Goal: Entertainment & Leisure: Consume media (video, audio)

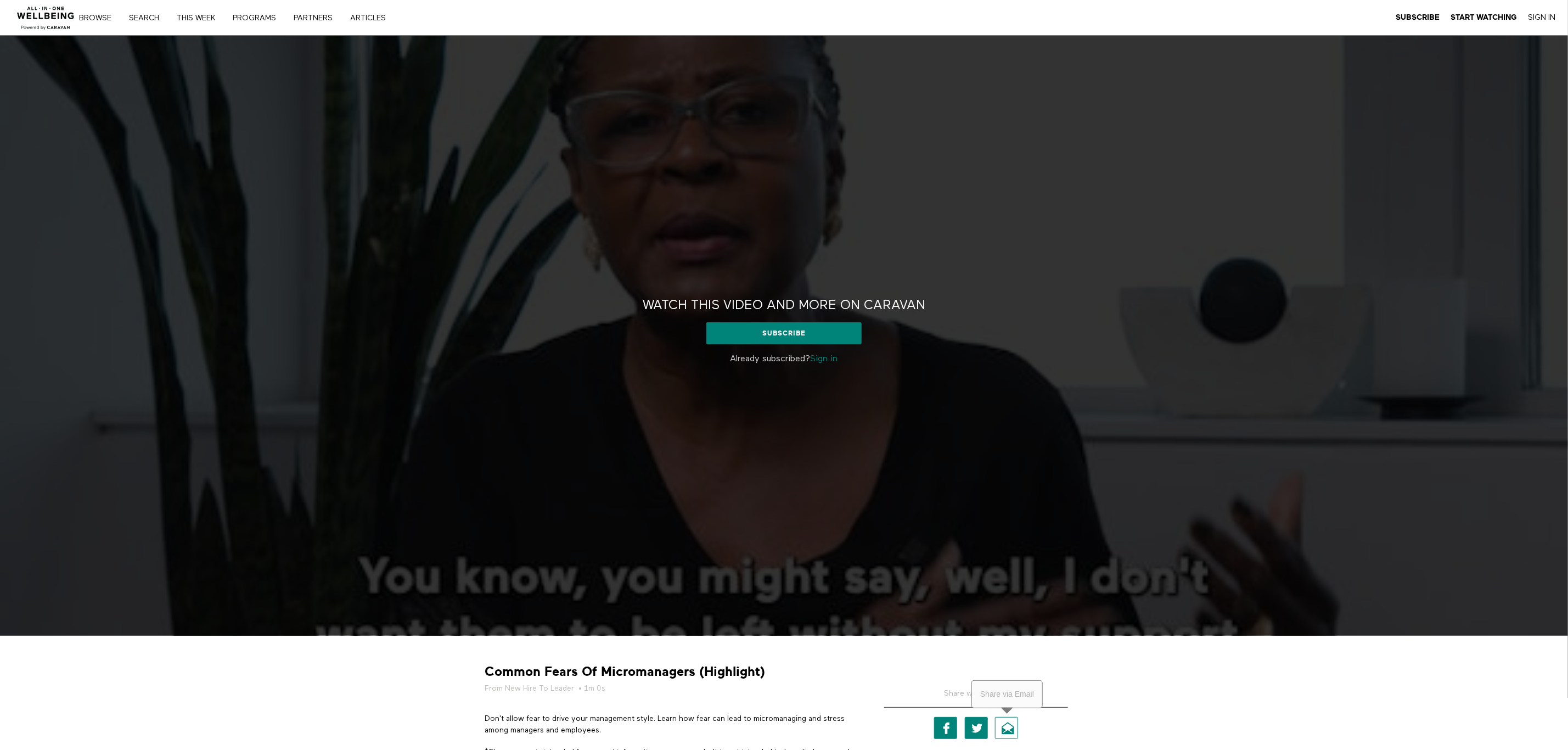
click at [1006, 724] on link "Email" at bounding box center [1007, 727] width 23 height 22
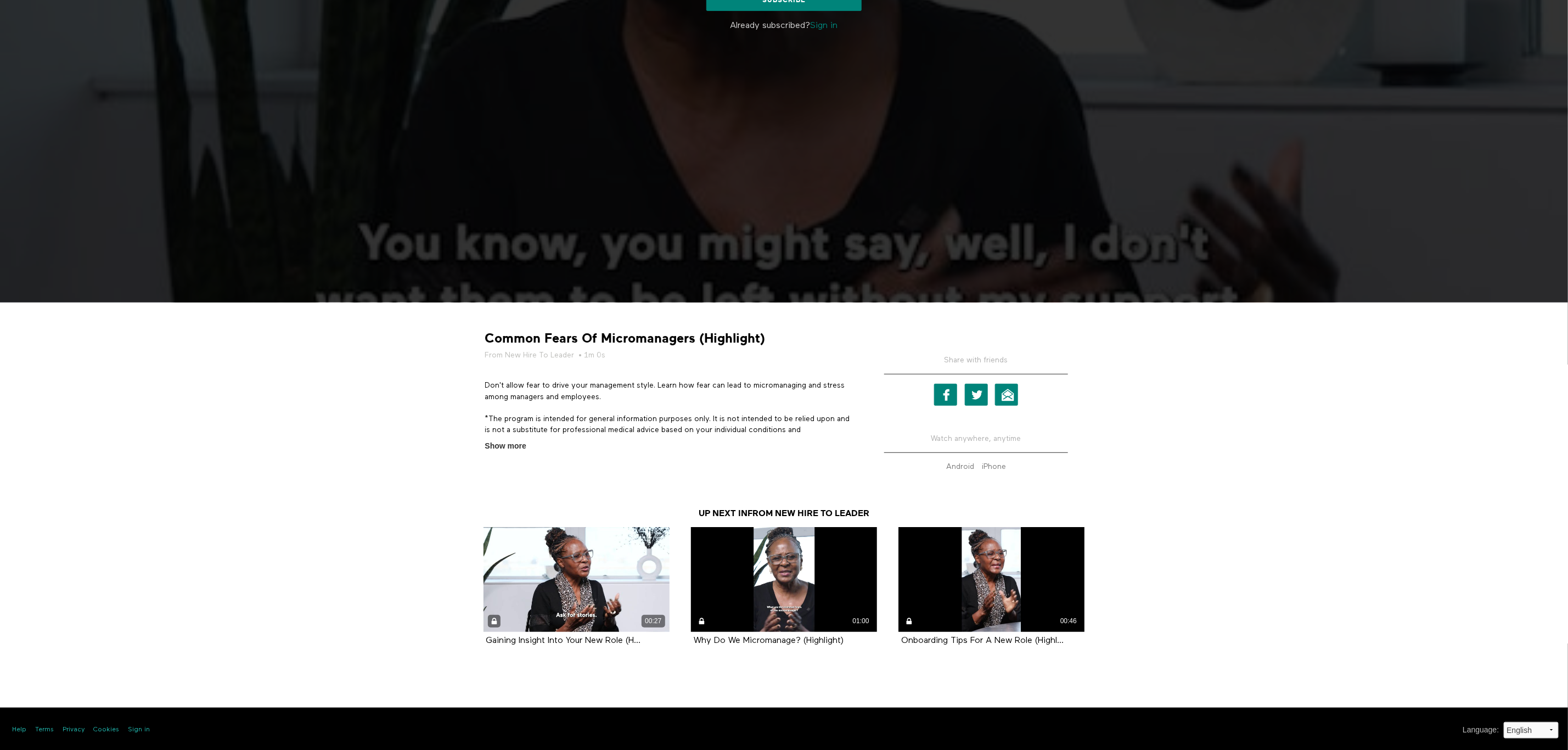
scroll to position [335, 0]
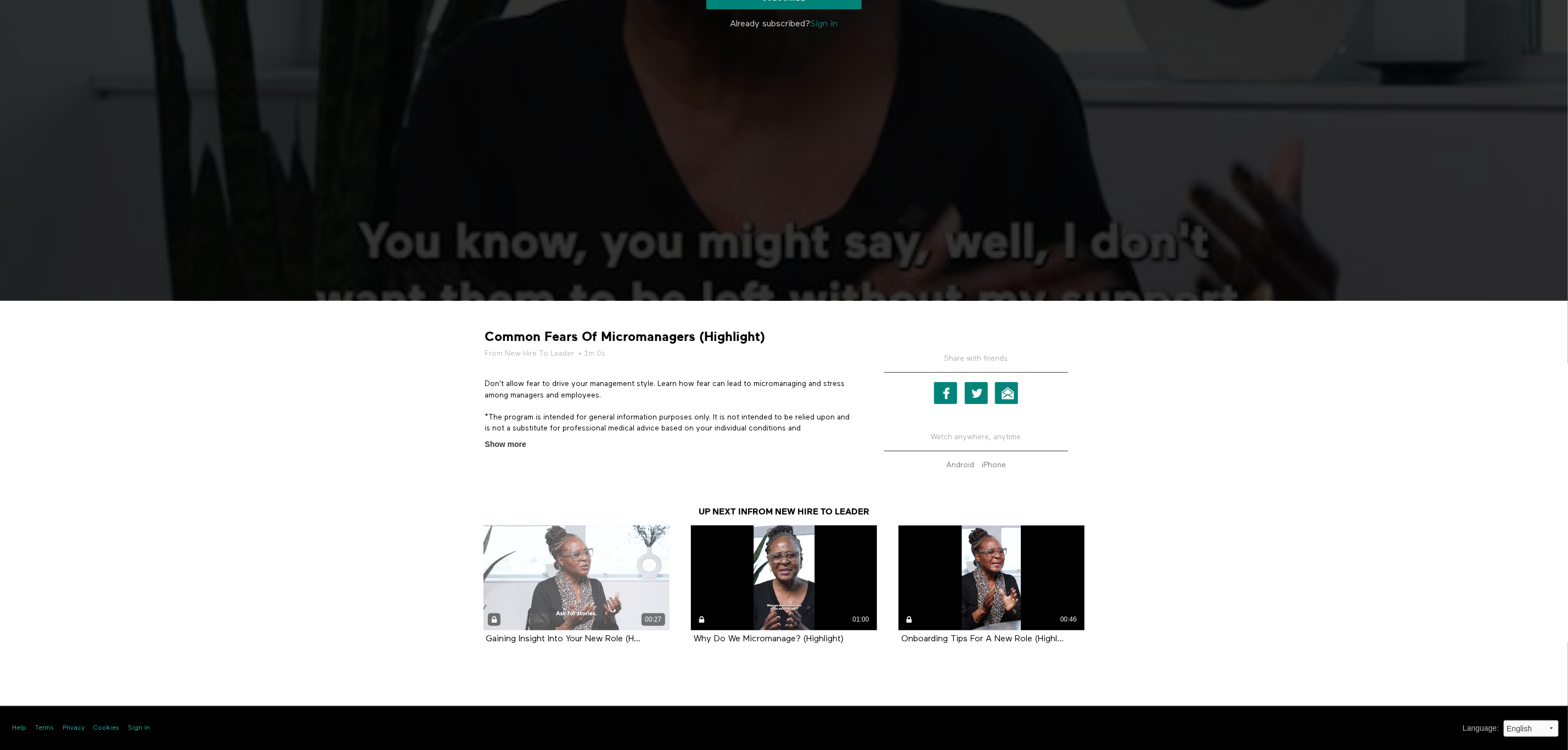
click at [593, 581] on div "00:27" at bounding box center [576, 578] width 186 height 105
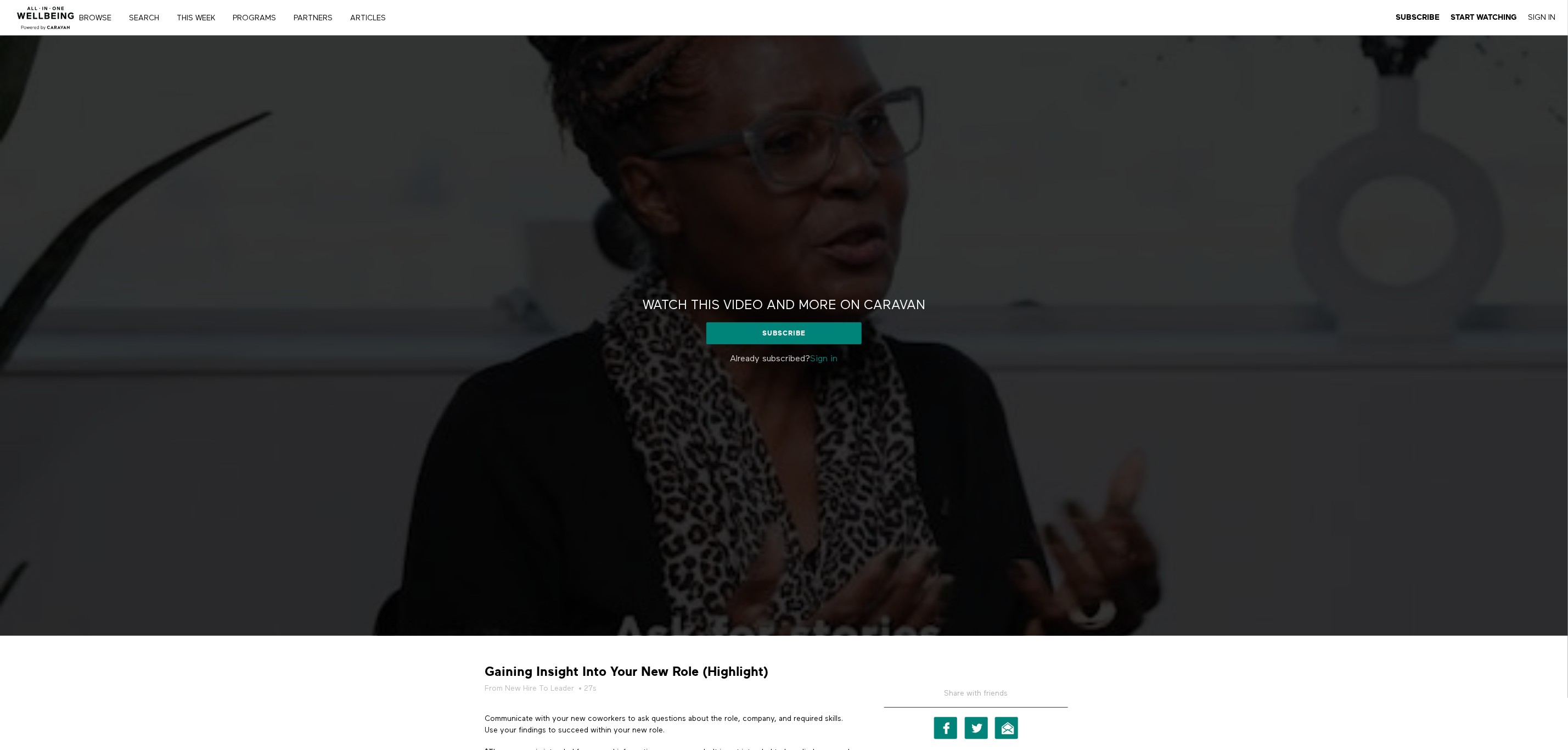
click at [788, 308] on h2 "Watch this video and more on CARAVAN" at bounding box center [784, 306] width 283 height 17
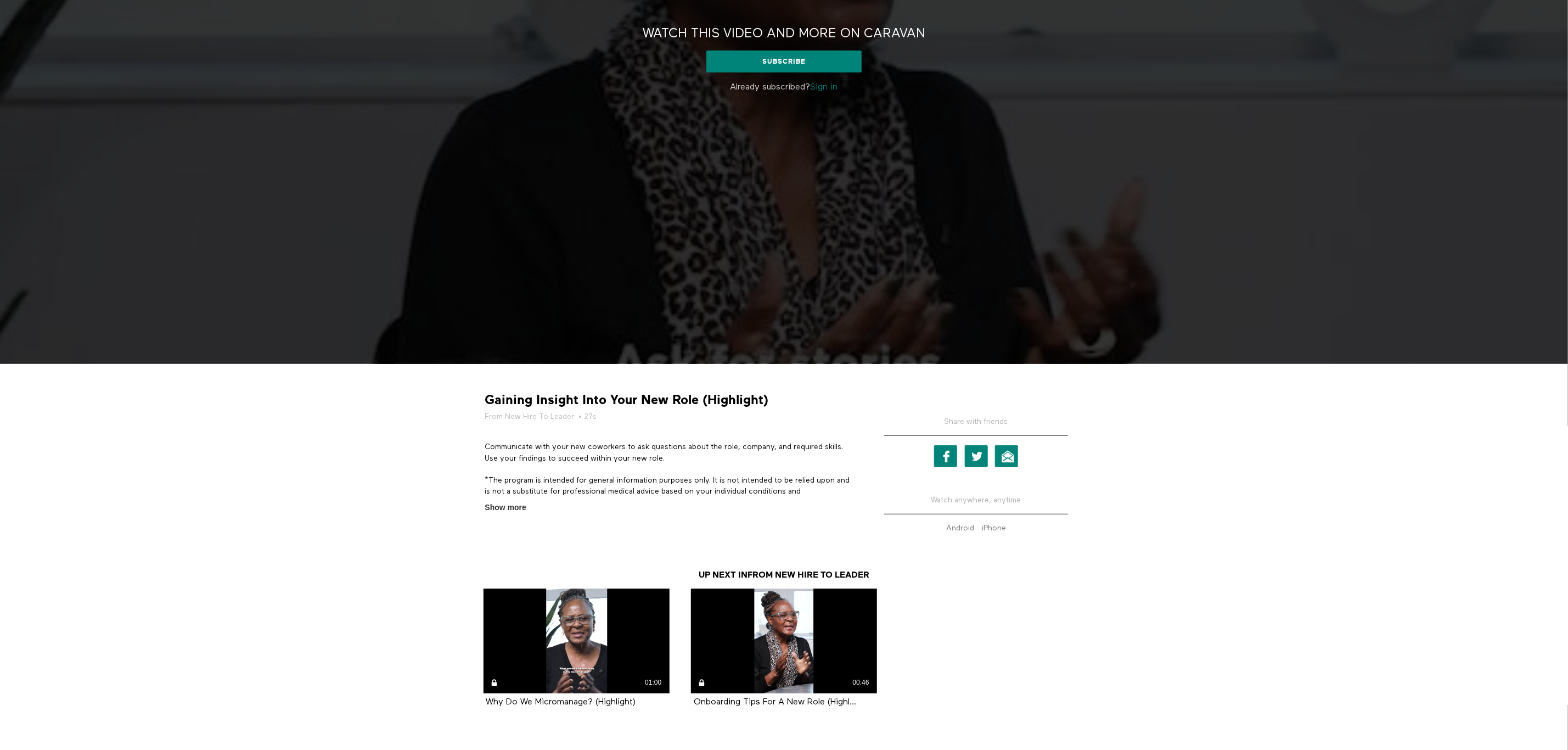
scroll to position [305, 0]
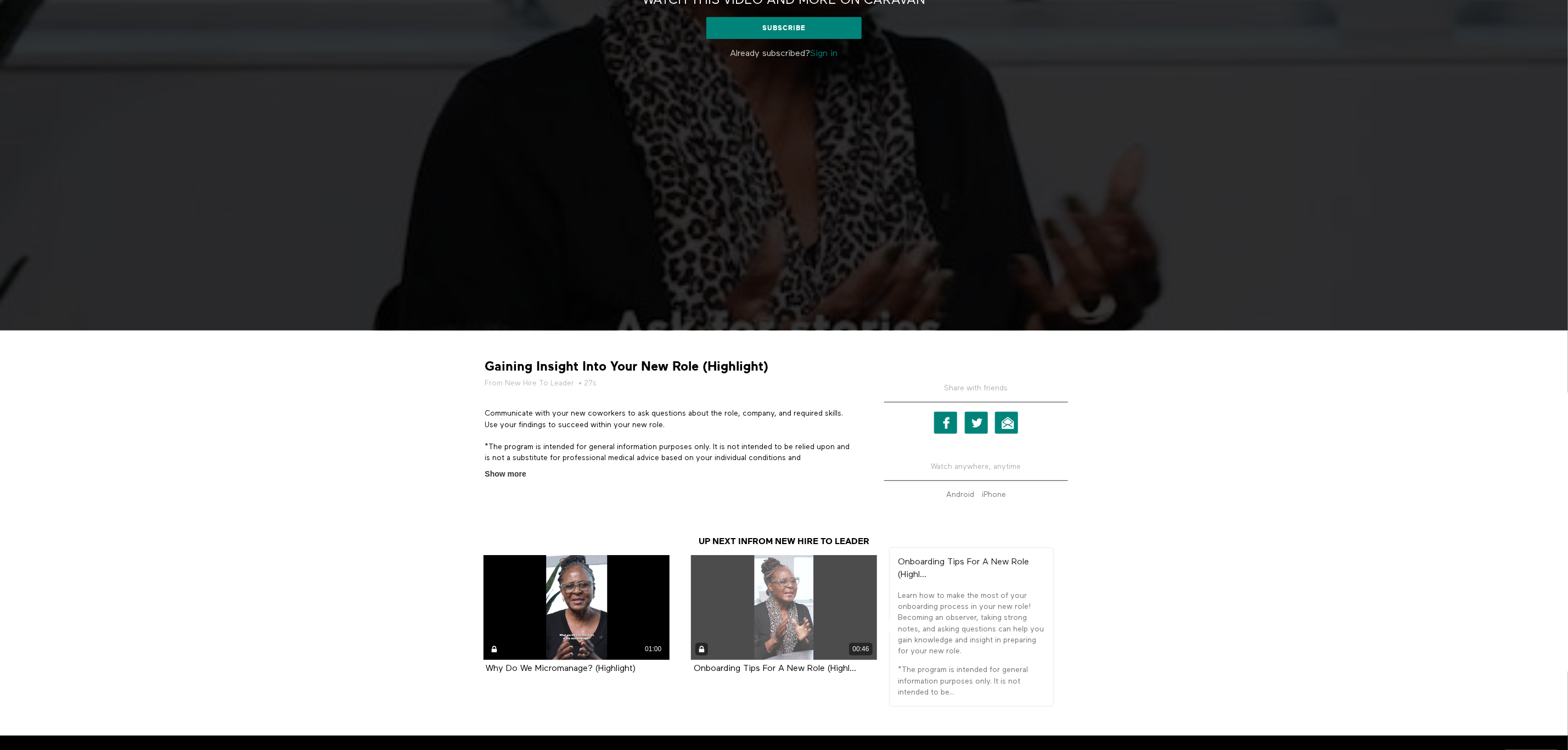
click at [787, 612] on div "00:46" at bounding box center [784, 608] width 186 height 105
